Goal: Information Seeking & Learning: Learn about a topic

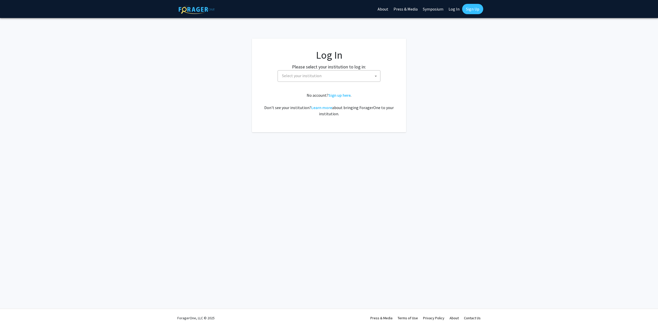
select select
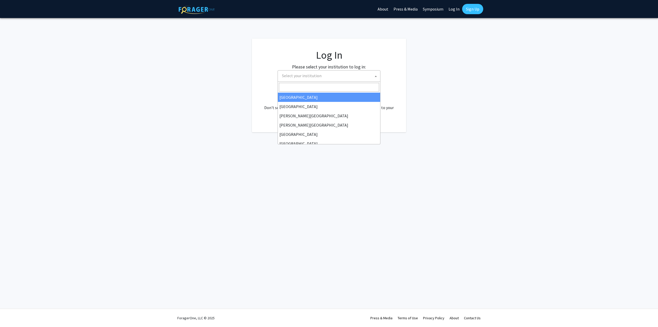
click at [315, 78] on span "Select your institution" at bounding box center [330, 75] width 100 height 11
click at [307, 90] on input "Search" at bounding box center [329, 87] width 100 height 9
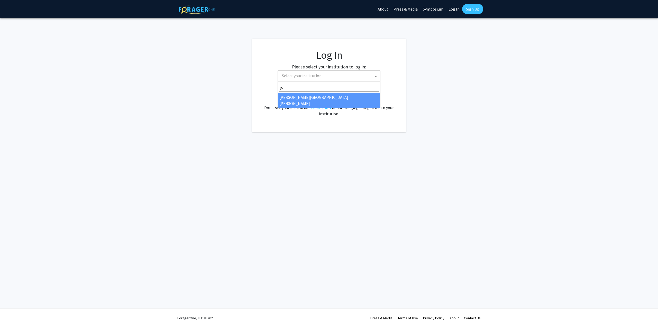
type input "jo"
select select "1"
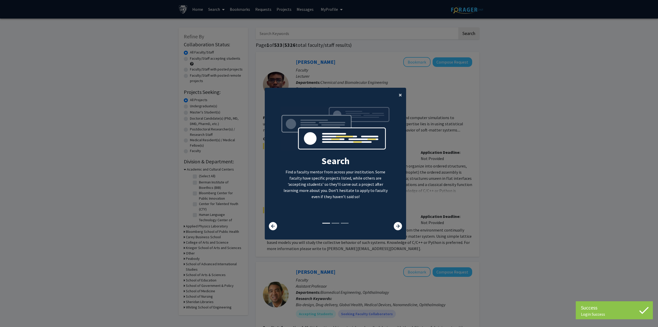
click at [399, 95] on span "×" at bounding box center [400, 95] width 3 height 8
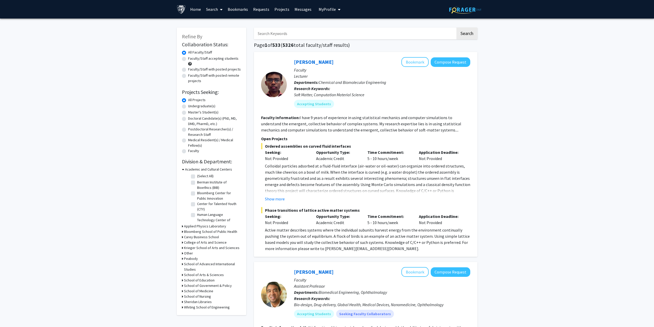
click at [204, 111] on label "Master's Student(s)" at bounding box center [203, 112] width 30 height 5
click at [192, 111] on input "Master's Student(s)" at bounding box center [189, 111] width 3 height 3
radio input "true"
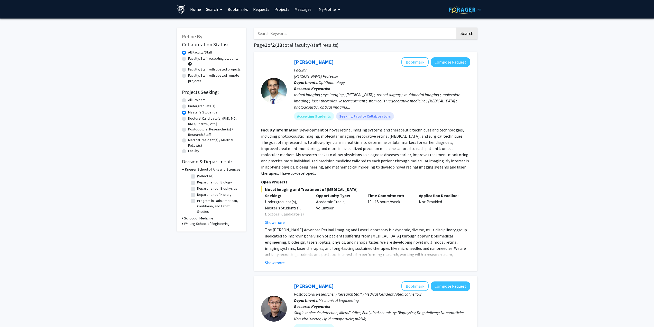
click at [199, 169] on h3 "Krieger School of Arts and Sciences" at bounding box center [213, 169] width 56 height 5
click at [203, 180] on h3 "Whiting School of Engineering" at bounding box center [207, 179] width 46 height 5
click at [205, 204] on label "Electrical and Computer Engineering" at bounding box center [218, 206] width 43 height 11
click at [201, 204] on input "Electrical and Computer Engineering" at bounding box center [198, 202] width 3 height 3
checkbox input "true"
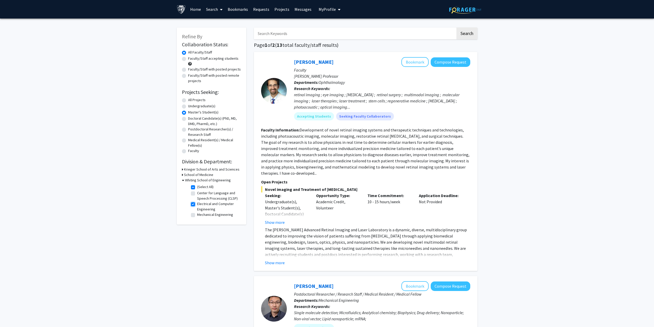
checkbox input "true"
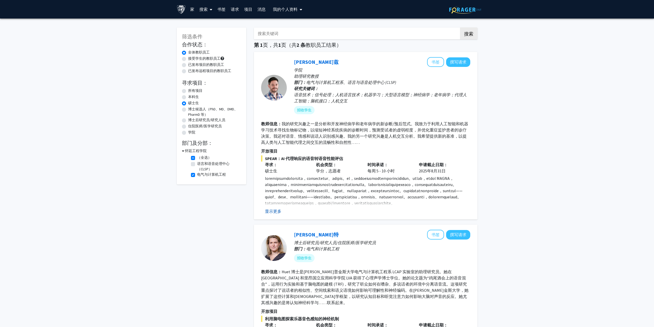
click at [272, 213] on font "显示更多" at bounding box center [273, 211] width 16 height 5
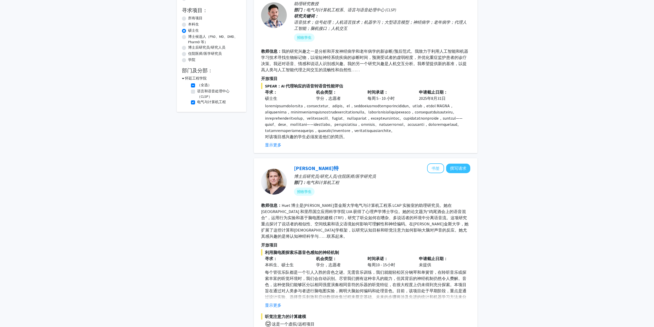
scroll to position [206, 0]
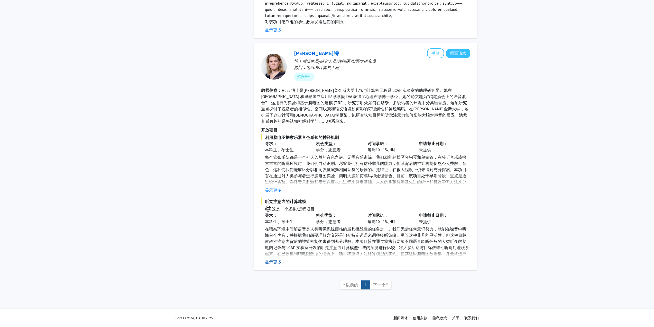
click at [274, 262] on font "显示更多" at bounding box center [273, 261] width 16 height 5
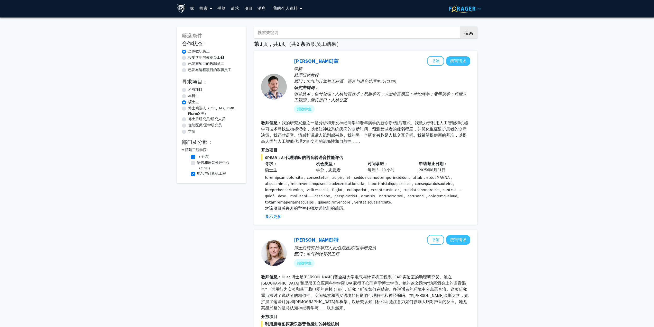
scroll to position [0, 0]
